Goal: Entertainment & Leisure: Consume media (video, audio)

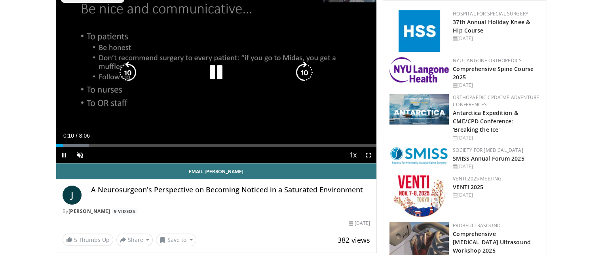
scroll to position [40, 0]
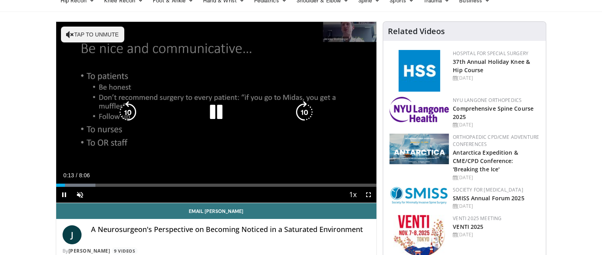
click at [220, 110] on icon "Video Player" at bounding box center [216, 112] width 22 height 22
click at [219, 110] on icon "Video Player" at bounding box center [216, 112] width 22 height 22
click at [343, 122] on div "10 seconds Tap to unmute" at bounding box center [216, 112] width 321 height 181
click at [209, 110] on icon "Video Player" at bounding box center [216, 112] width 22 height 22
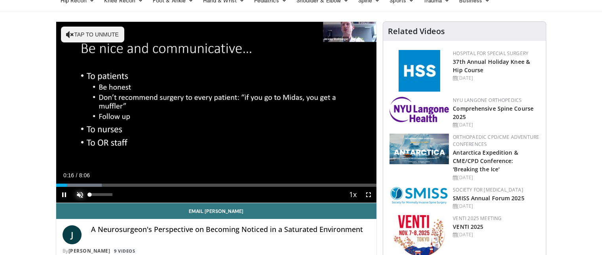
click at [80, 194] on span "Video Player" at bounding box center [80, 194] width 16 height 16
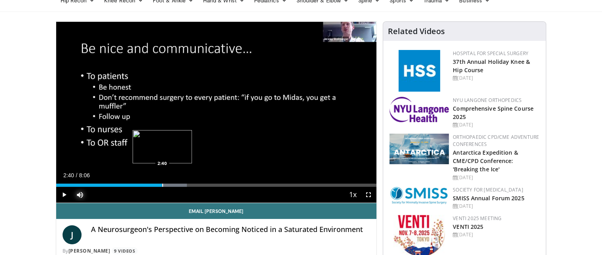
drag, startPoint x: 149, startPoint y: 183, endPoint x: 162, endPoint y: 182, distance: 13.1
click at [162, 182] on div "Loaded : 40.81% 2:39 2:40" at bounding box center [216, 183] width 321 height 8
